Goal: Find specific page/section: Find specific page/section

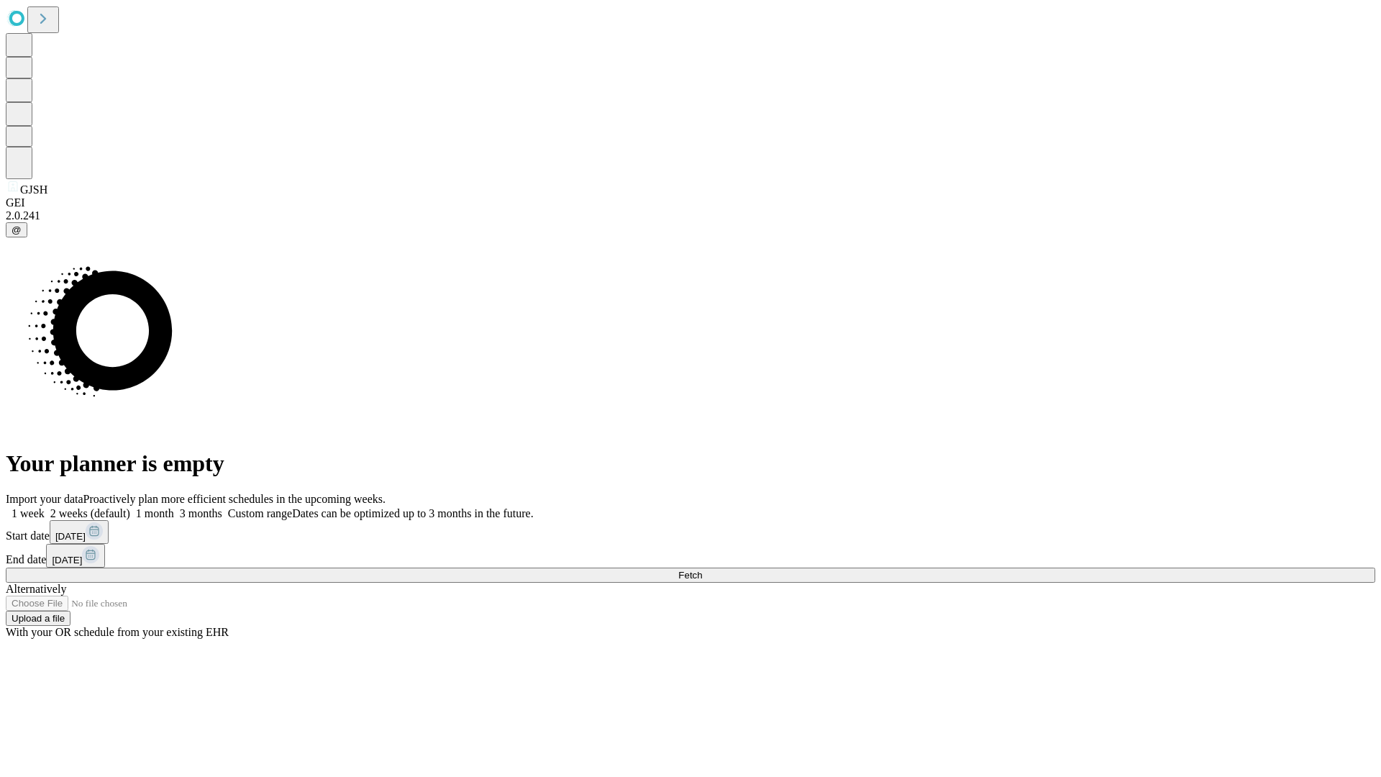
click at [702, 570] on span "Fetch" at bounding box center [690, 575] width 24 height 11
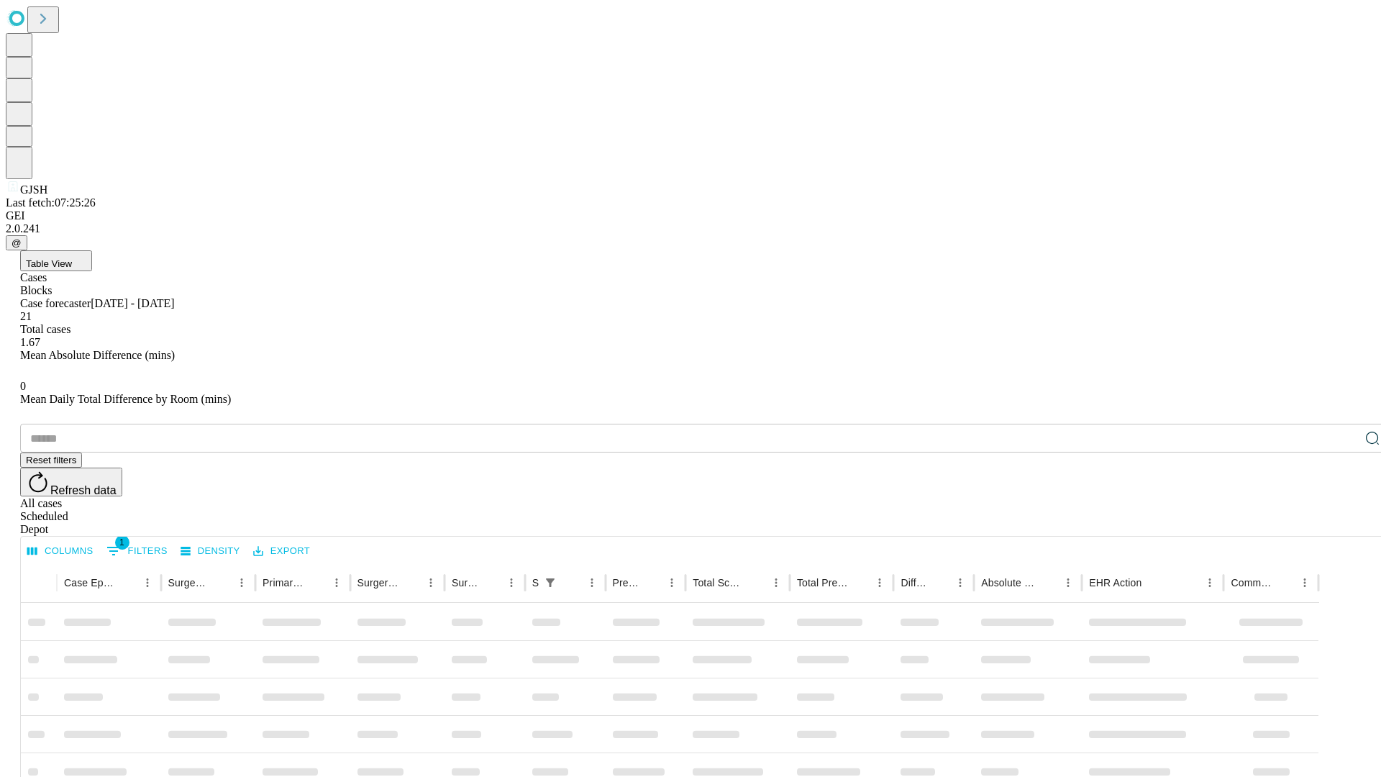
click at [1344, 523] on div "Depot" at bounding box center [705, 529] width 1370 height 13
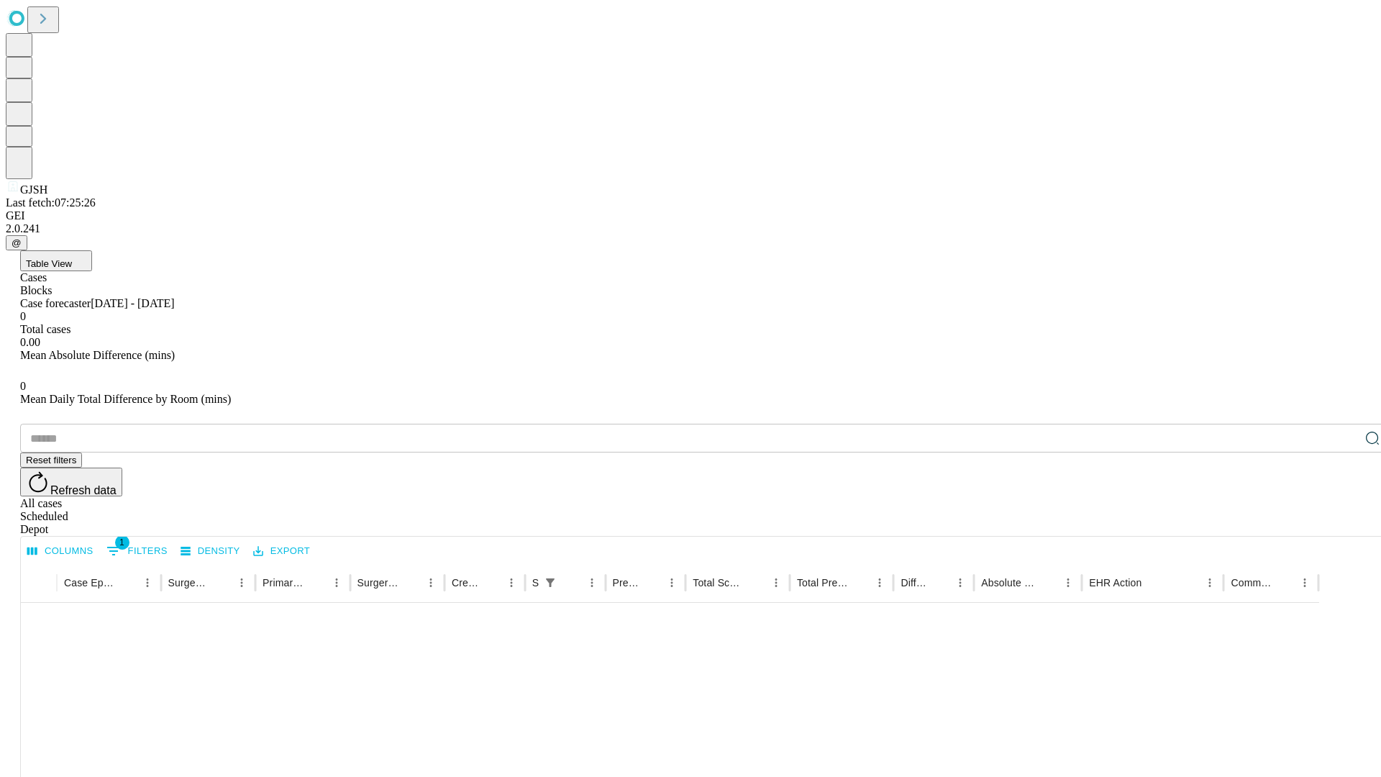
click at [1226, 497] on div "All cases" at bounding box center [705, 503] width 1370 height 13
